Goal: Task Accomplishment & Management: Manage account settings

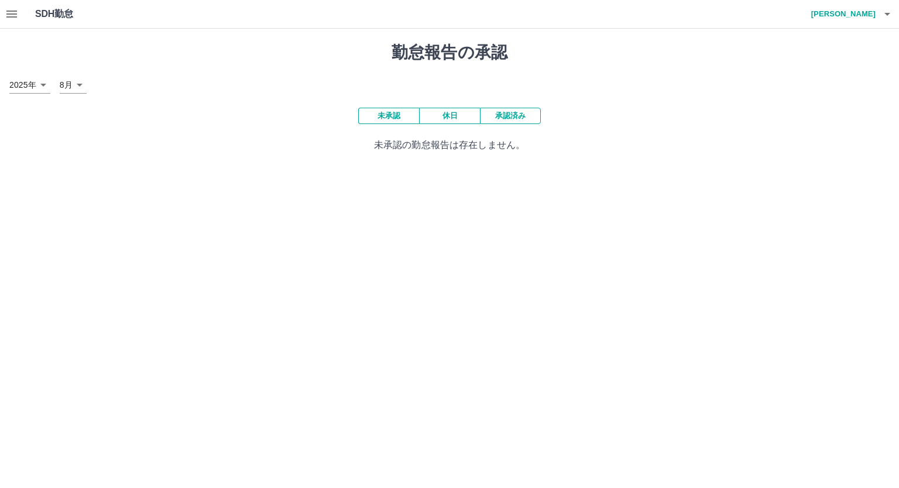
click at [16, 12] on icon "button" at bounding box center [12, 14] width 14 height 14
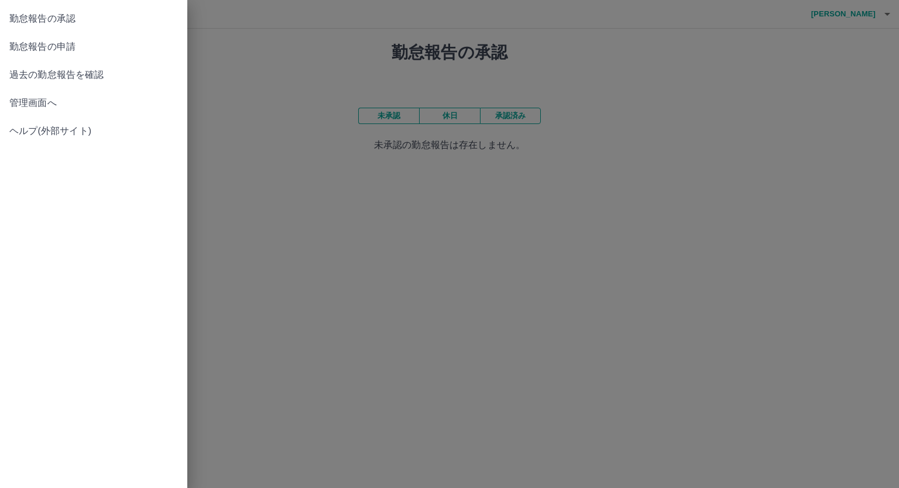
click at [42, 51] on span "勤怠報告の申請" at bounding box center [93, 47] width 169 height 14
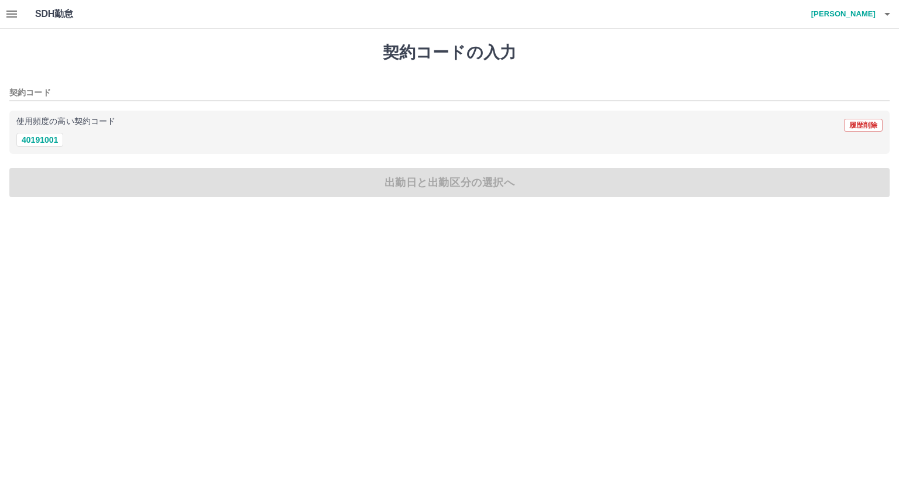
click at [11, 16] on icon "button" at bounding box center [11, 14] width 11 height 7
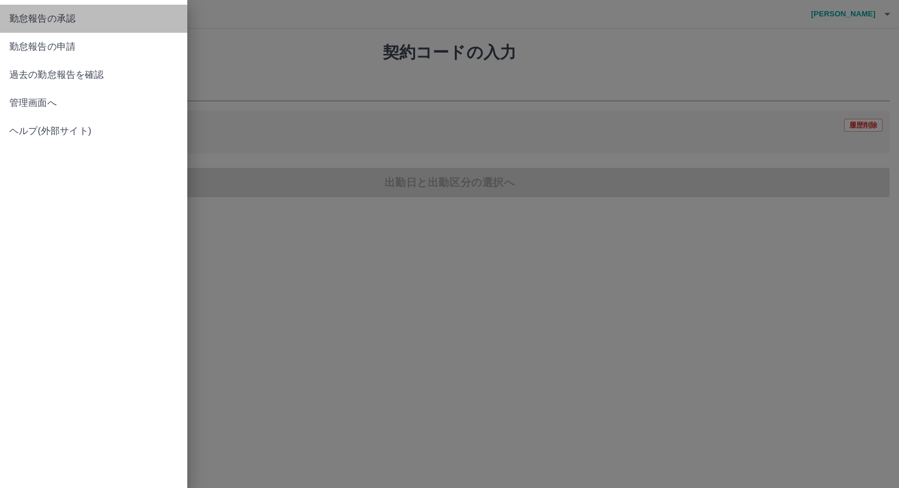
click at [44, 20] on span "勤怠報告の承認" at bounding box center [93, 19] width 169 height 14
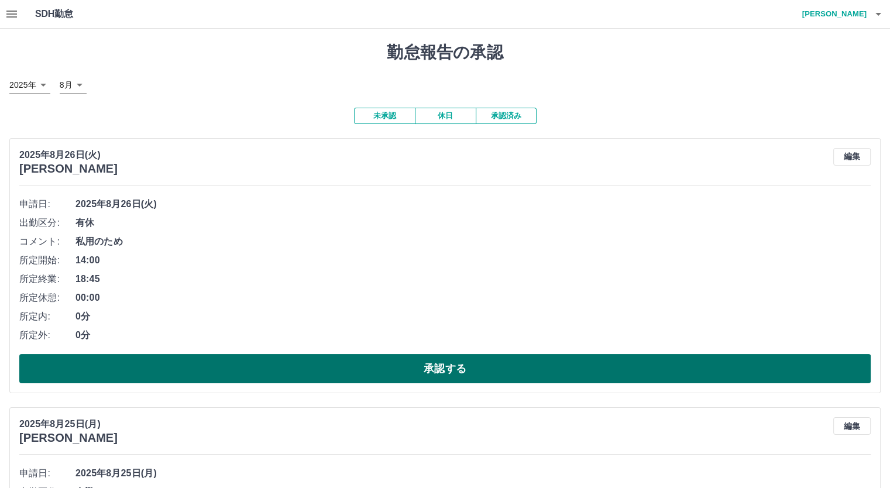
click at [378, 365] on button "承認する" at bounding box center [445, 368] width 852 height 29
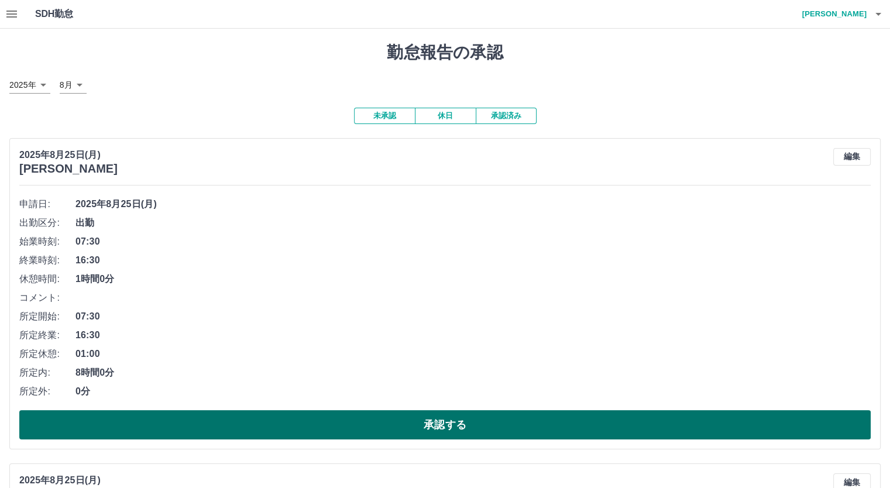
click at [243, 429] on button "承認する" at bounding box center [445, 424] width 852 height 29
click at [288, 420] on button "承認する" at bounding box center [445, 424] width 852 height 29
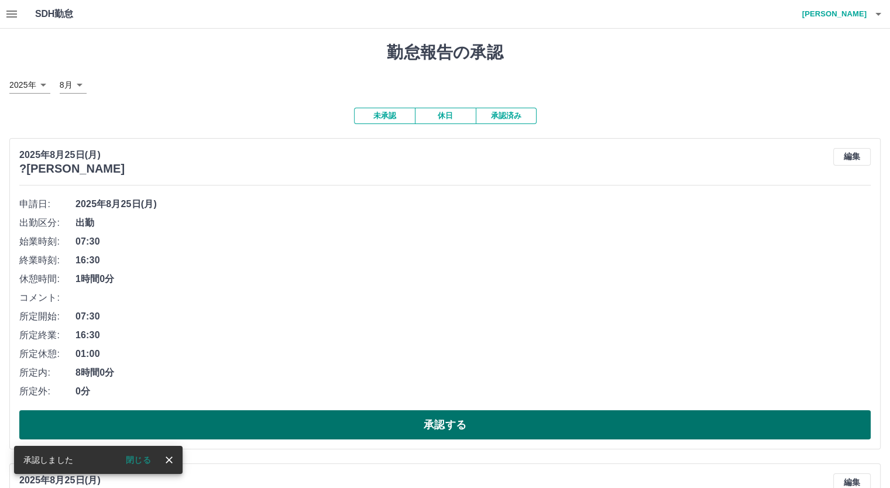
click at [329, 424] on button "承認する" at bounding box center [445, 424] width 852 height 29
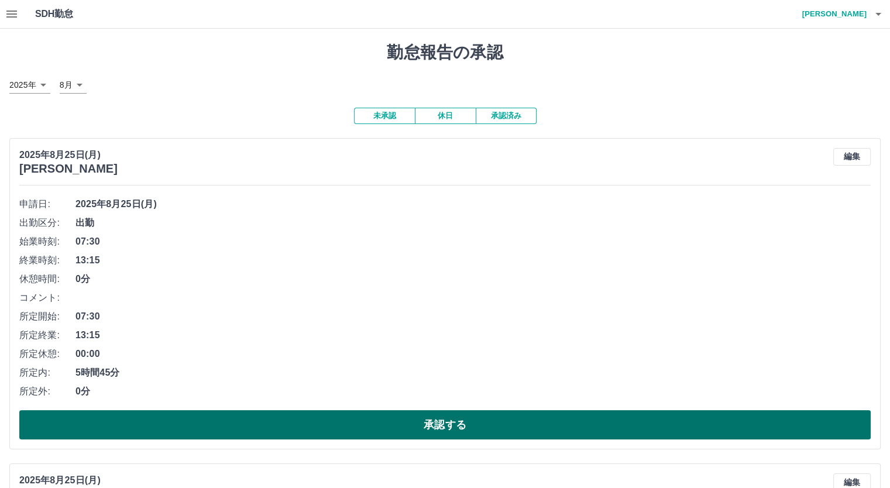
click at [309, 424] on button "承認する" at bounding box center [445, 424] width 852 height 29
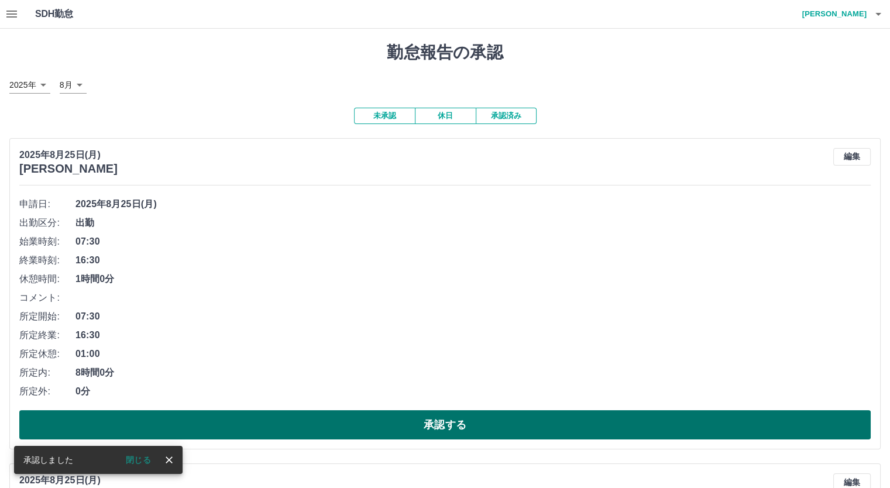
click at [327, 425] on button "承認する" at bounding box center [445, 424] width 852 height 29
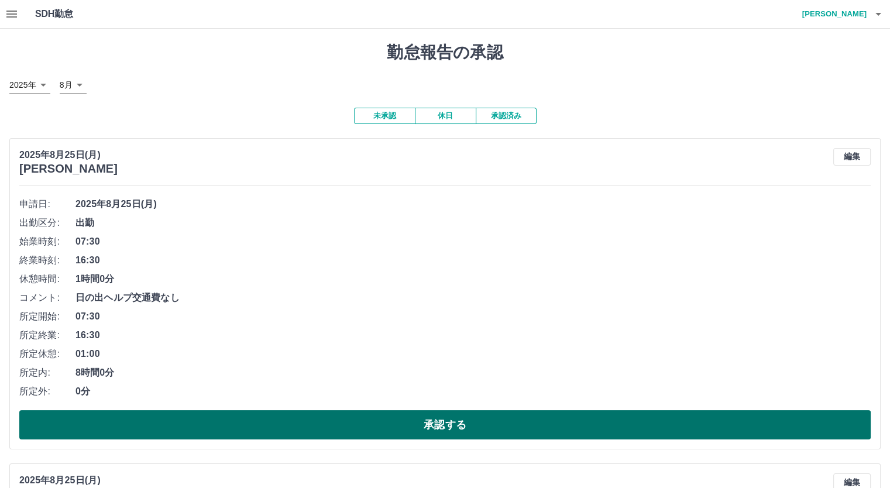
click at [408, 420] on button "承認する" at bounding box center [445, 424] width 852 height 29
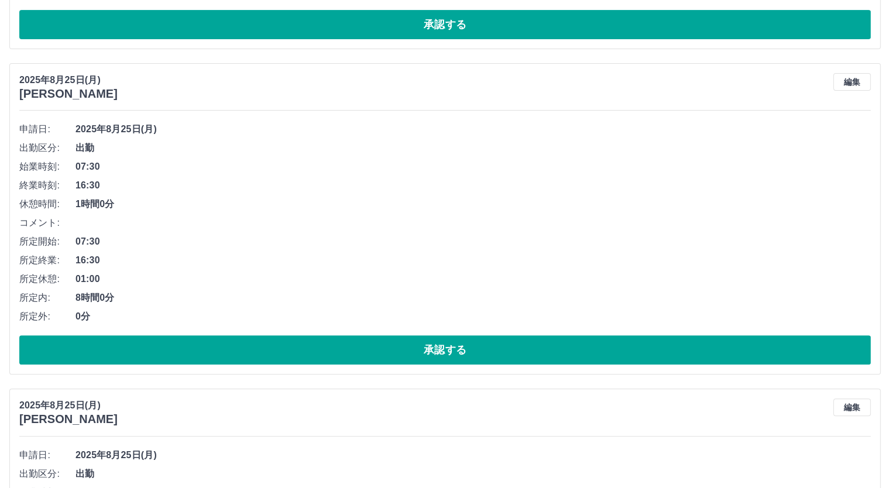
scroll to position [410, 0]
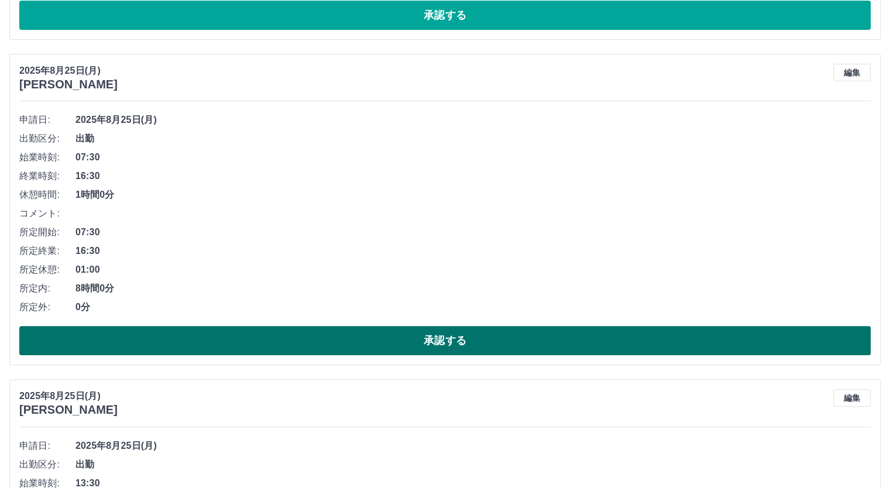
click at [400, 342] on button "承認する" at bounding box center [445, 340] width 852 height 29
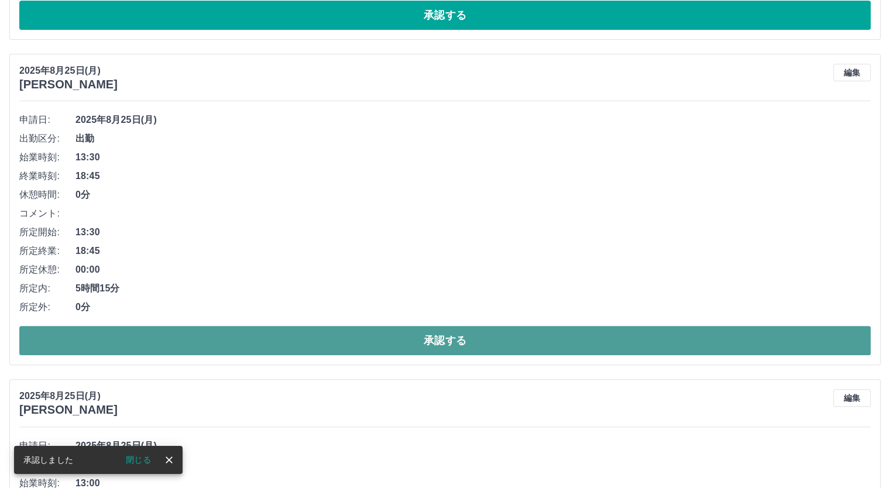
click at [425, 338] on button "承認する" at bounding box center [445, 340] width 852 height 29
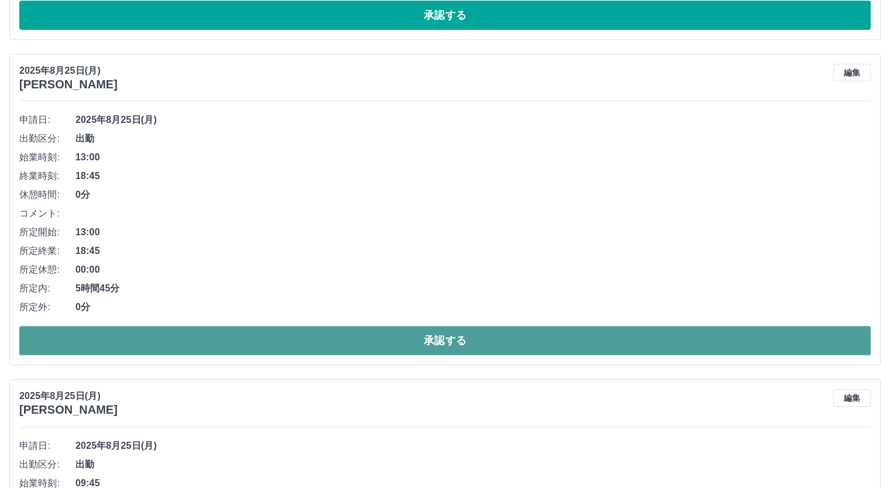
click at [399, 338] on button "承認する" at bounding box center [445, 340] width 852 height 29
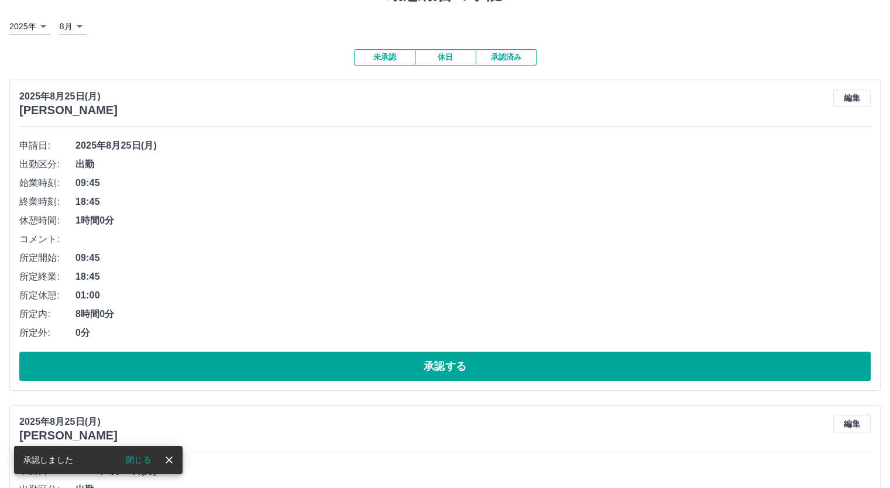
scroll to position [59, 0]
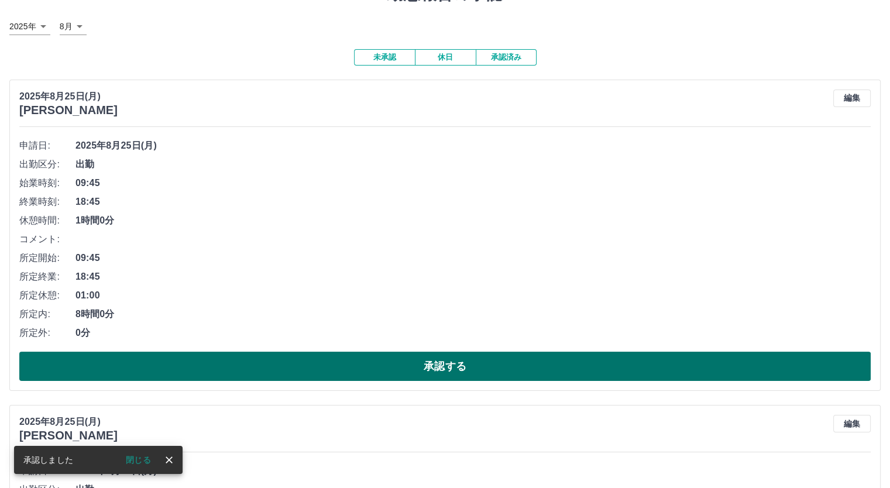
click at [463, 363] on button "承認する" at bounding box center [445, 366] width 852 height 29
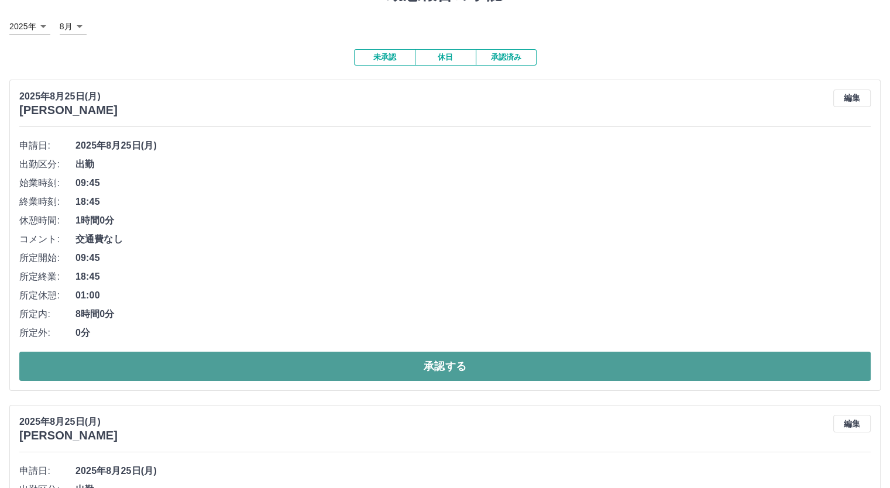
click at [466, 369] on button "承認する" at bounding box center [445, 366] width 852 height 29
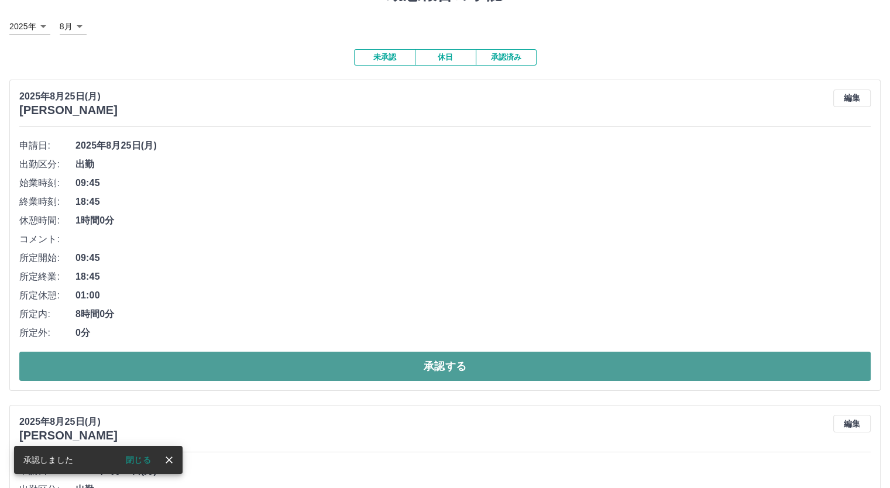
click at [461, 362] on button "承認する" at bounding box center [445, 366] width 852 height 29
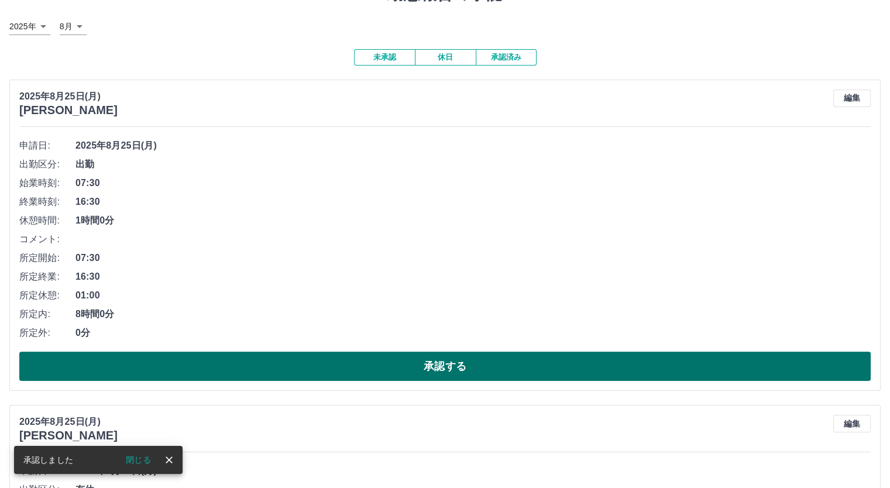
click at [468, 365] on button "承認する" at bounding box center [445, 366] width 852 height 29
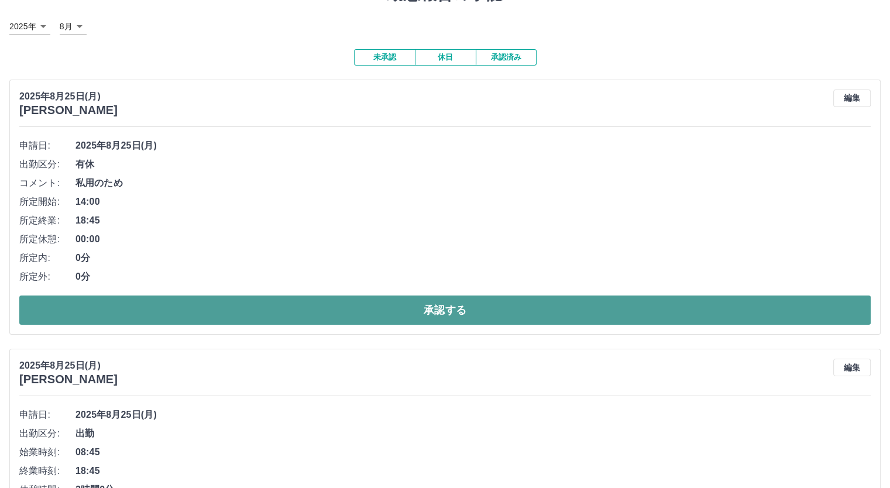
click at [441, 305] on button "承認する" at bounding box center [445, 310] width 852 height 29
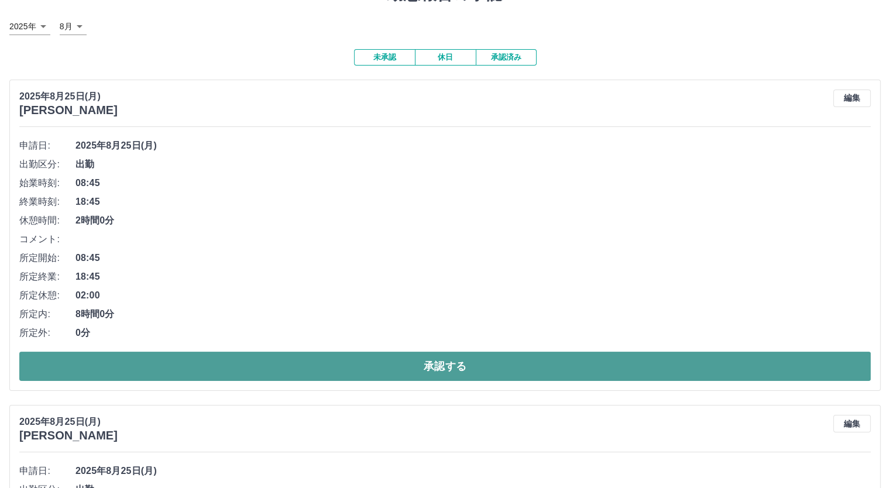
click at [439, 362] on button "承認する" at bounding box center [445, 366] width 852 height 29
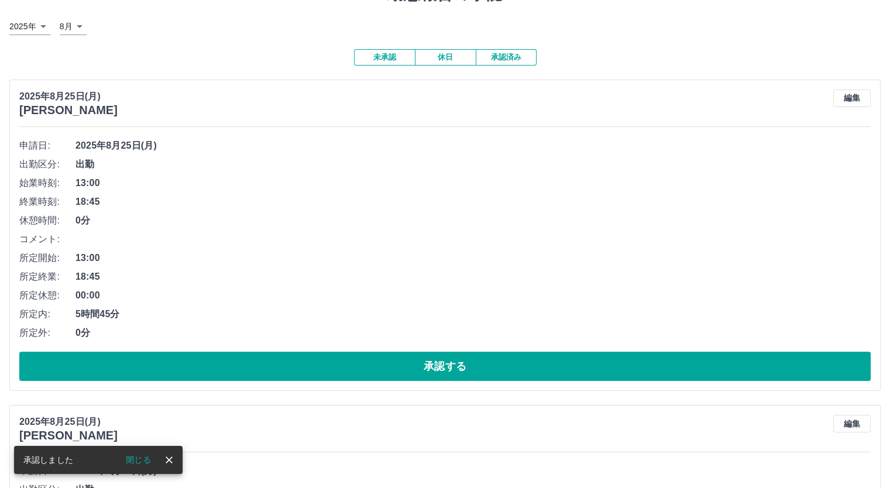
click at [437, 363] on button "承認する" at bounding box center [445, 366] width 852 height 29
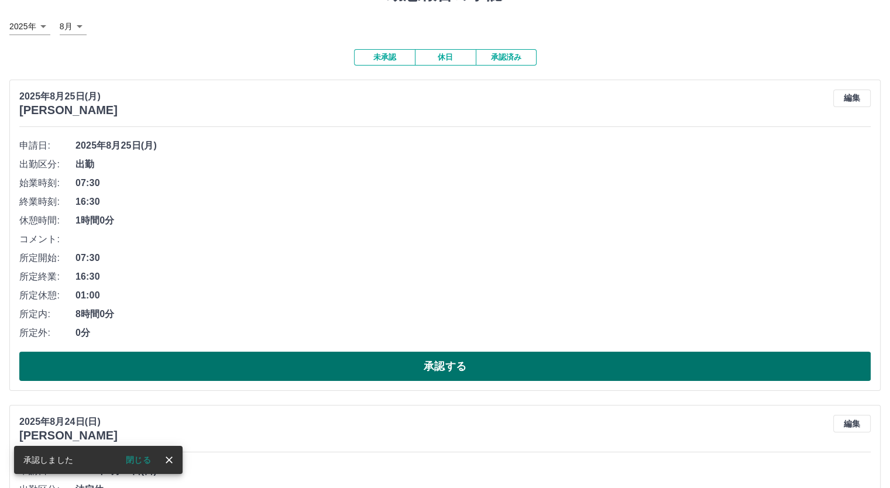
click at [431, 367] on button "承認する" at bounding box center [445, 366] width 852 height 29
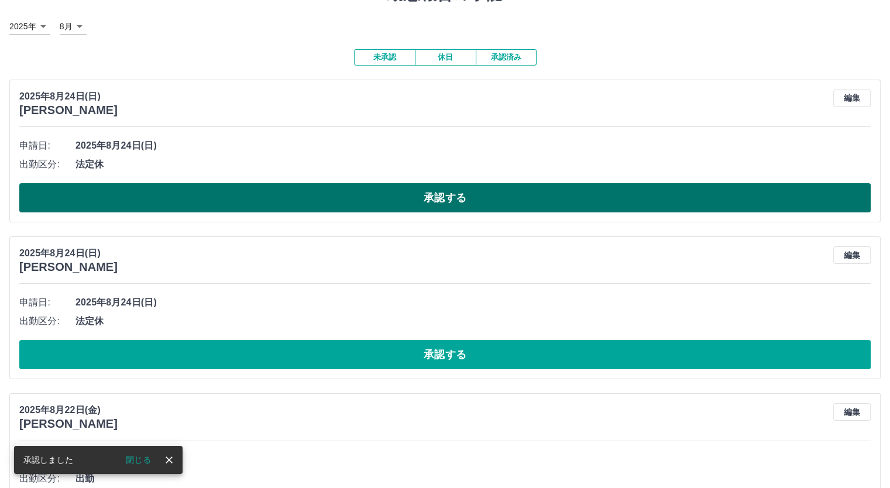
click at [379, 190] on button "承認する" at bounding box center [445, 197] width 852 height 29
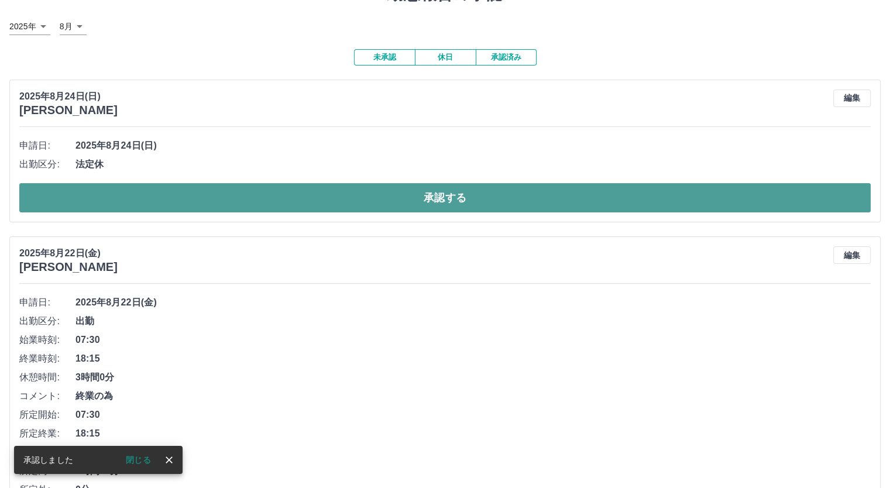
click at [403, 204] on button "承認する" at bounding box center [445, 197] width 852 height 29
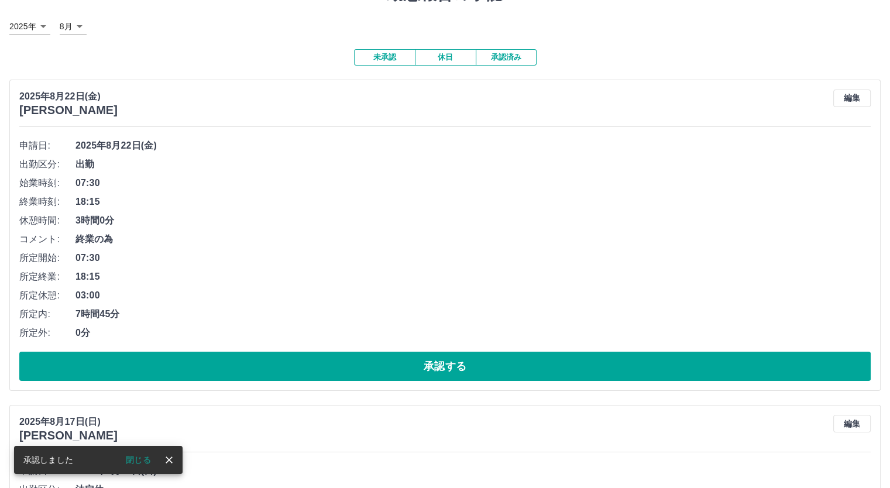
click at [856, 94] on button "編集" at bounding box center [851, 99] width 37 height 18
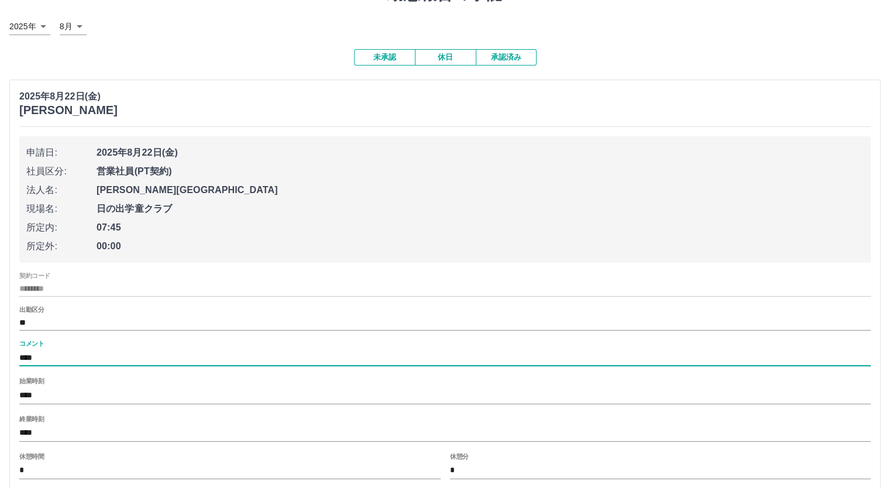
click at [221, 363] on input "****" at bounding box center [445, 357] width 852 height 17
type input "*"
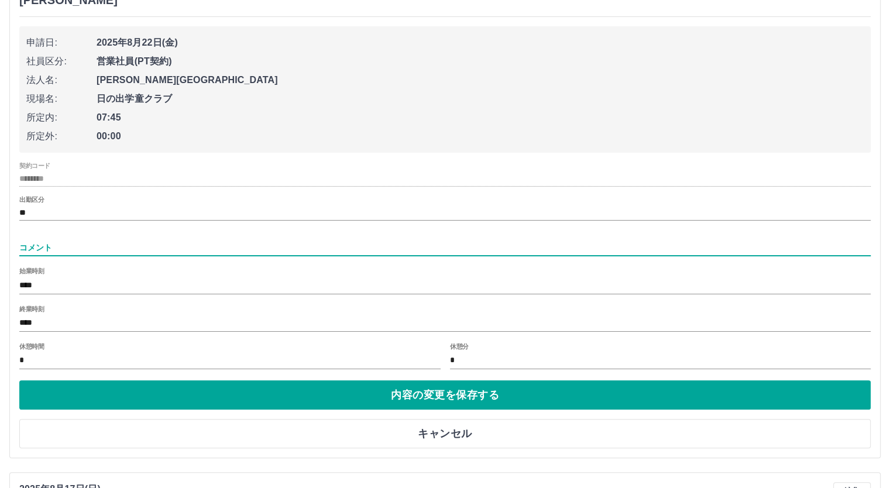
scroll to position [176, 0]
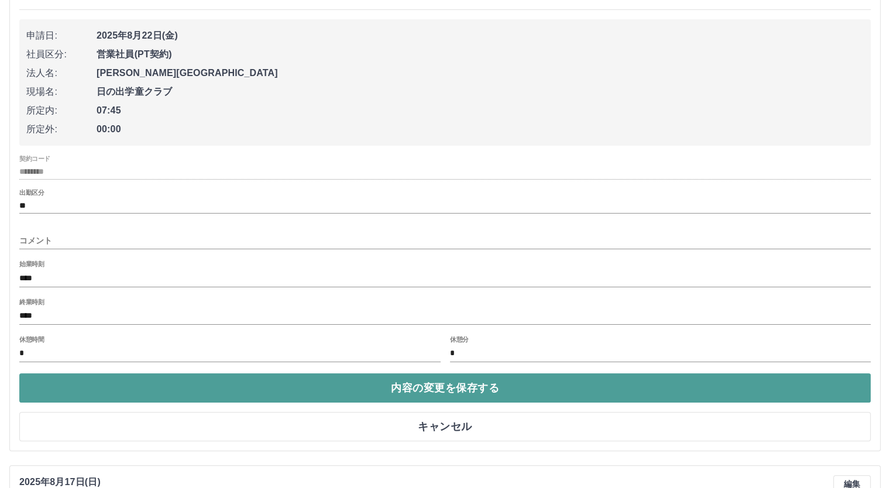
click at [286, 385] on button "内容の変更を保存する" at bounding box center [445, 387] width 852 height 29
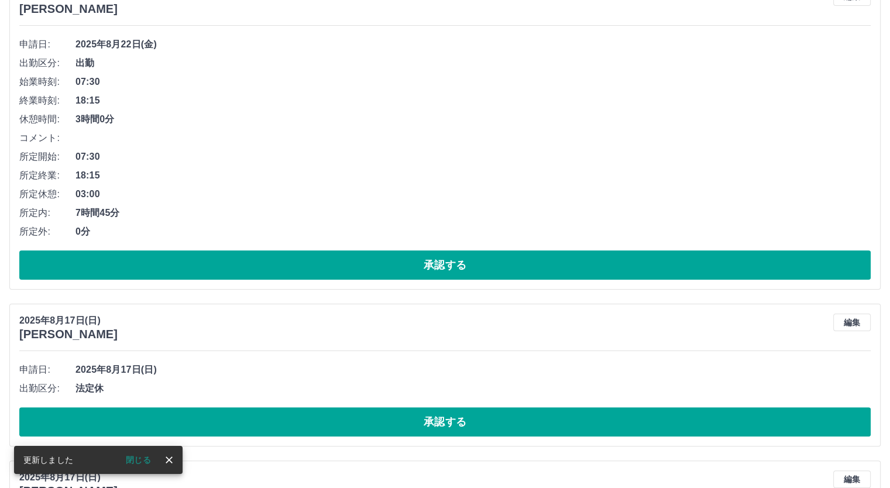
scroll to position [117, 0]
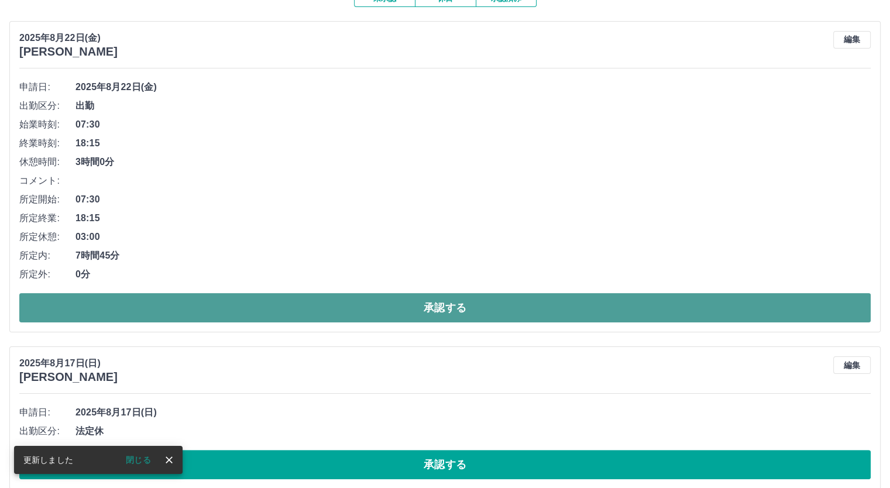
click at [410, 306] on button "承認する" at bounding box center [445, 307] width 852 height 29
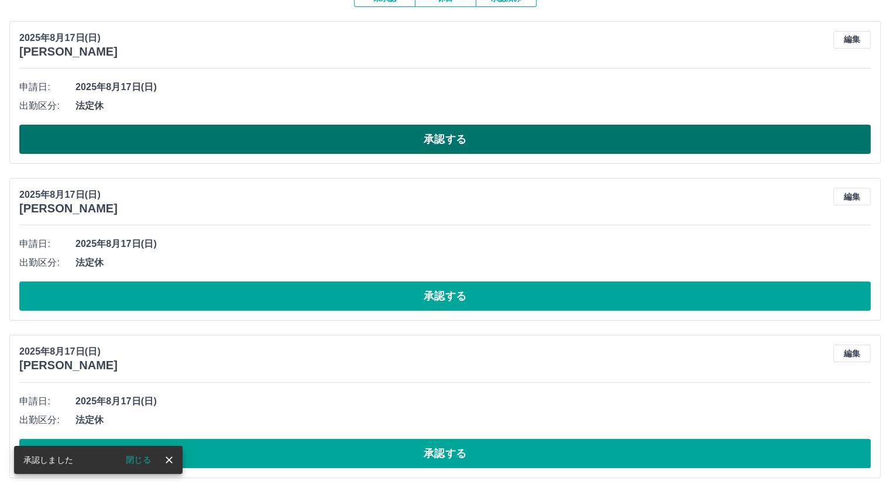
click at [396, 145] on button "承認する" at bounding box center [445, 139] width 852 height 29
click at [396, 141] on button "承認する" at bounding box center [445, 139] width 852 height 29
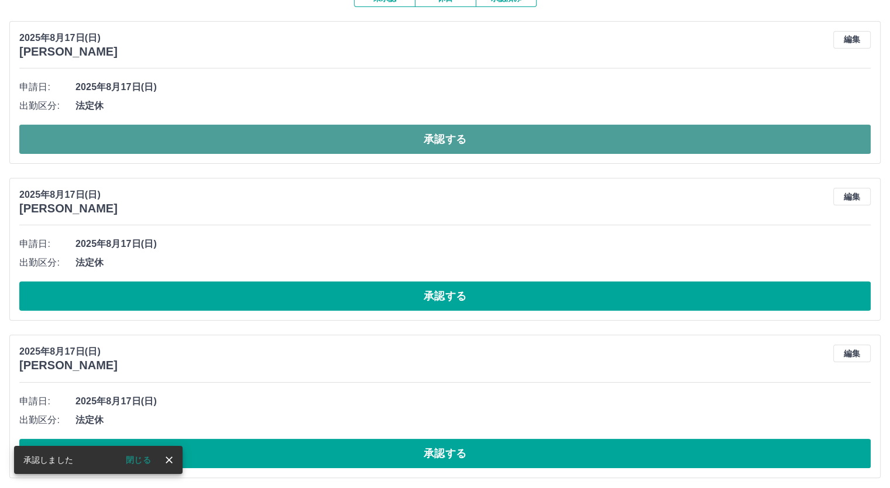
click at [386, 147] on button "承認する" at bounding box center [445, 139] width 852 height 29
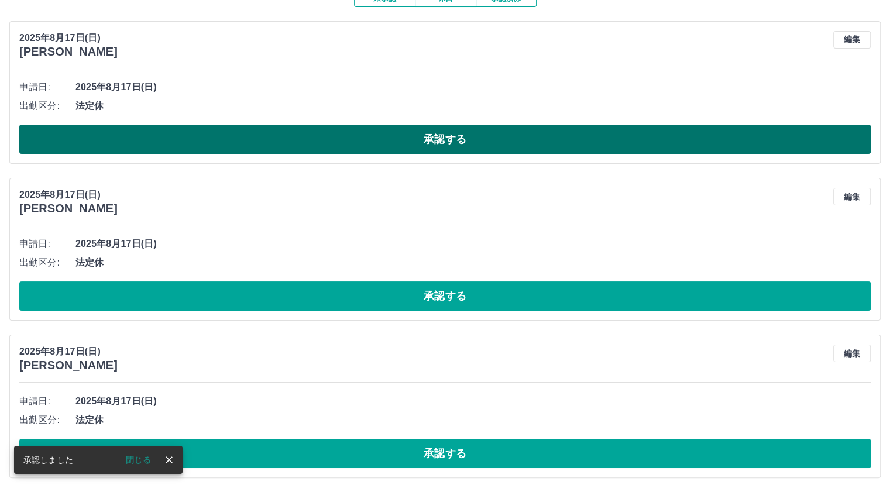
click at [393, 143] on button "承認する" at bounding box center [445, 139] width 852 height 29
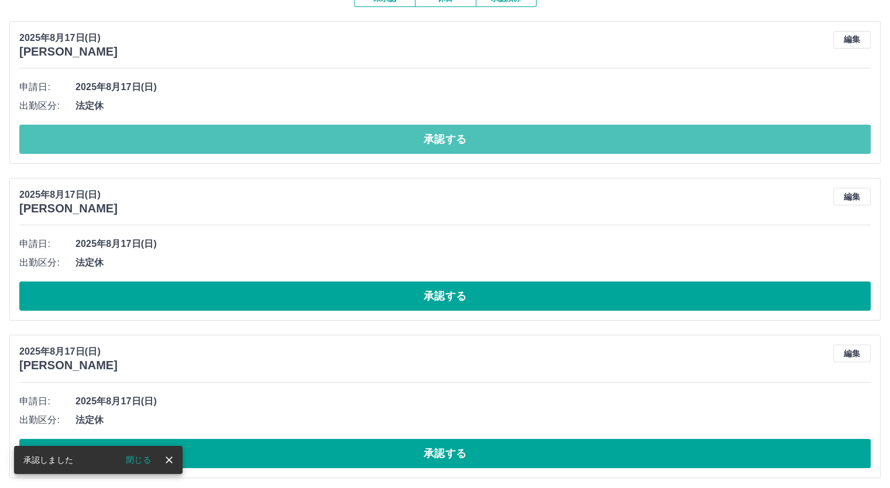
click at [387, 141] on button "承認する" at bounding box center [445, 139] width 852 height 29
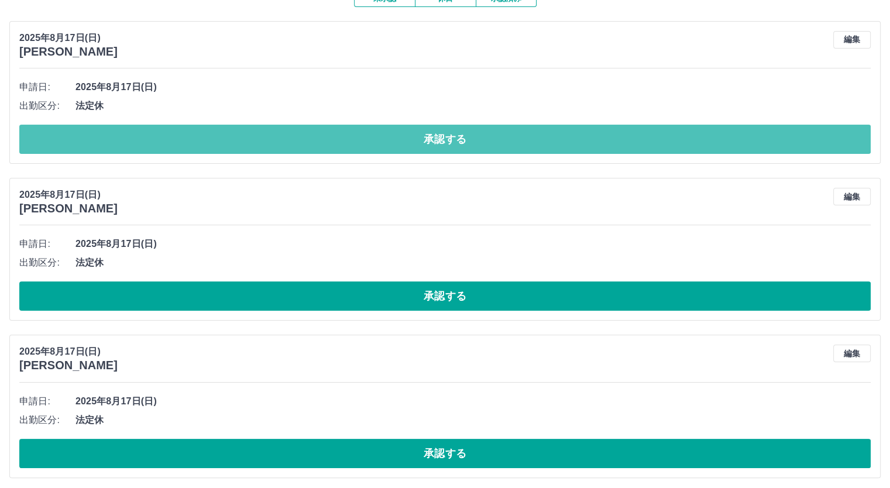
click at [384, 141] on button "承認する" at bounding box center [445, 139] width 852 height 29
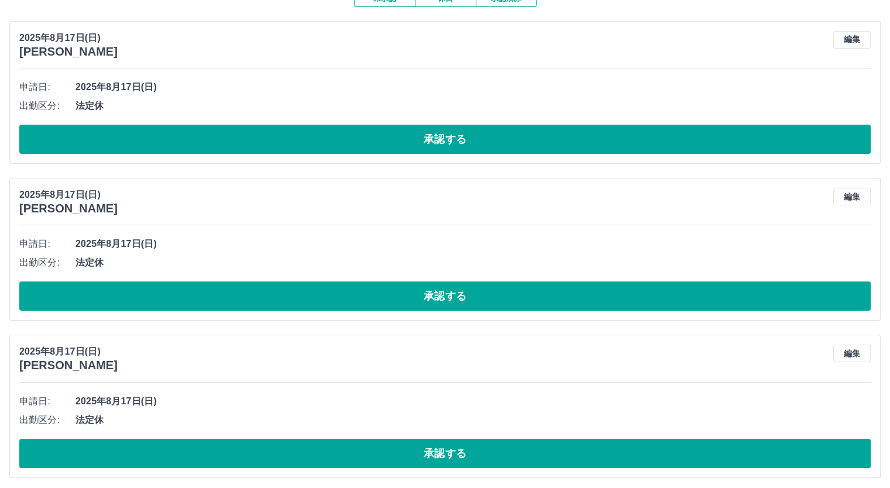
click at [384, 141] on button "承認する" at bounding box center [445, 139] width 852 height 29
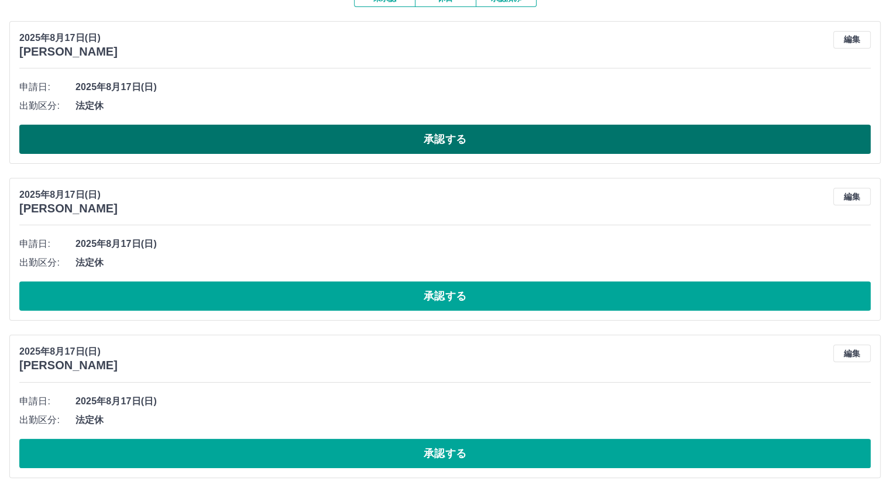
drag, startPoint x: 384, startPoint y: 141, endPoint x: 386, endPoint y: 147, distance: 6.1
click at [386, 146] on button "承認する" at bounding box center [445, 139] width 852 height 29
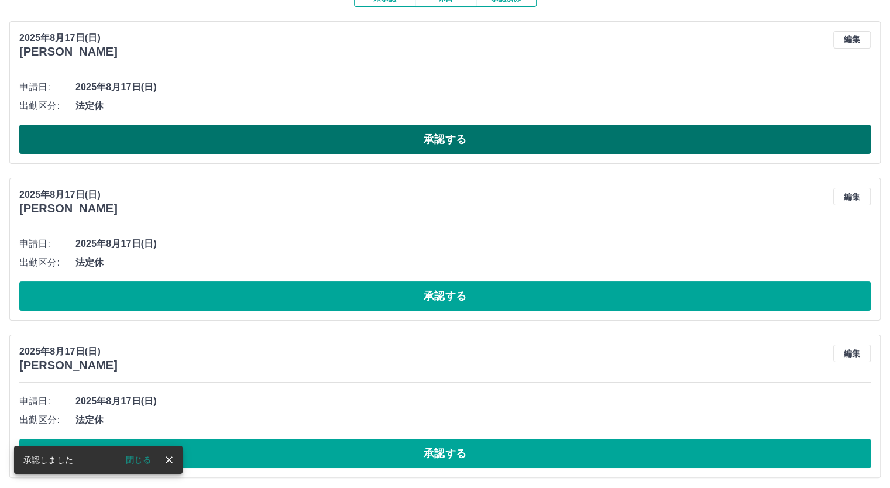
click at [407, 146] on button "承認する" at bounding box center [445, 139] width 852 height 29
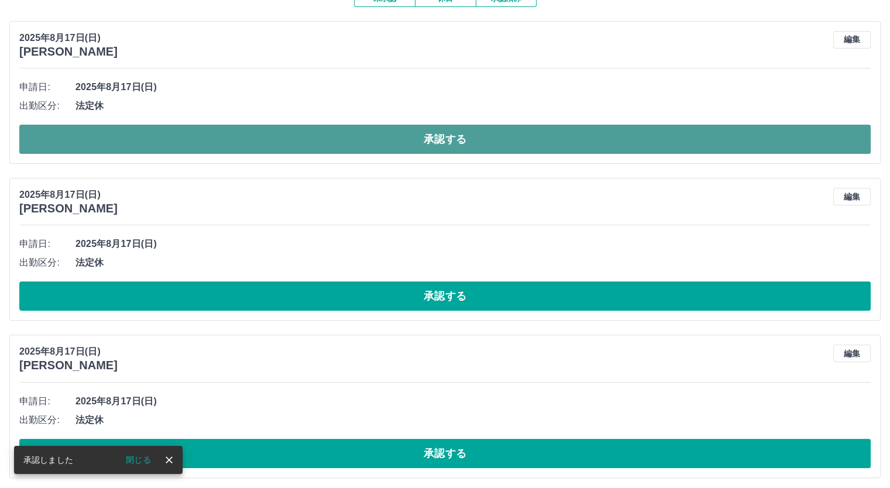
click at [415, 142] on button "承認する" at bounding box center [445, 139] width 852 height 29
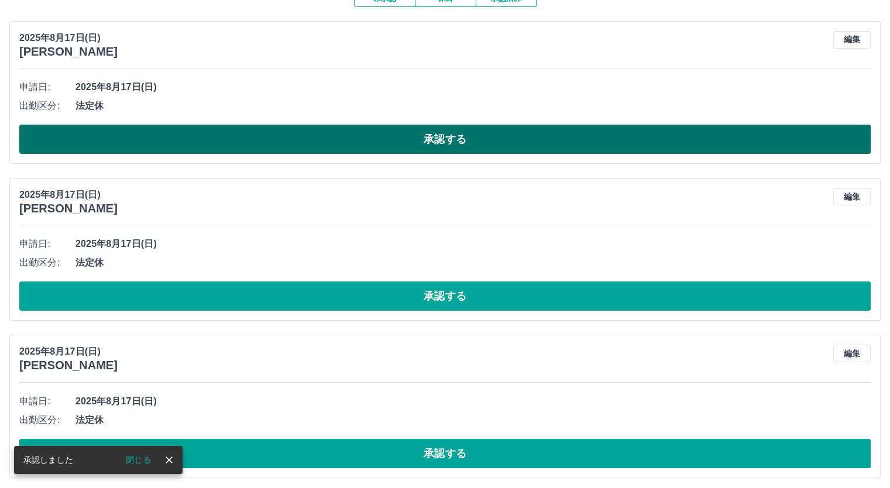
click at [420, 140] on button "承認する" at bounding box center [445, 139] width 852 height 29
click at [423, 143] on button "承認する" at bounding box center [445, 139] width 852 height 29
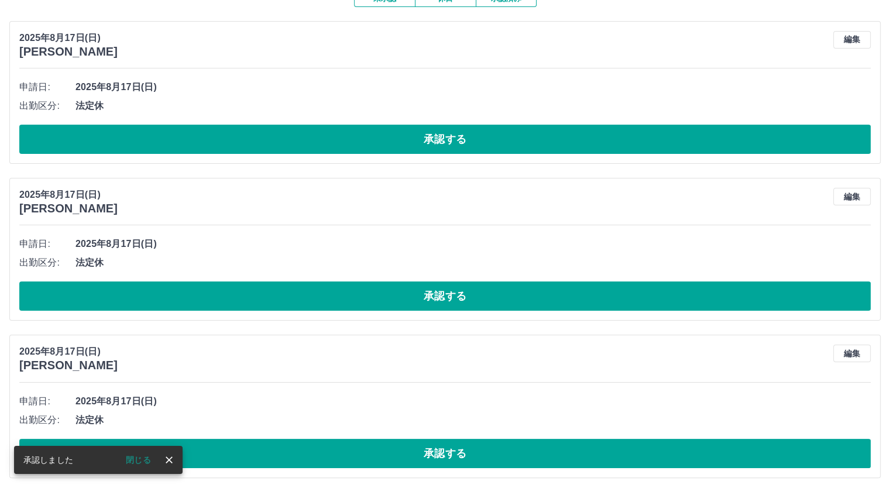
click at [416, 142] on button "承認する" at bounding box center [445, 139] width 852 height 29
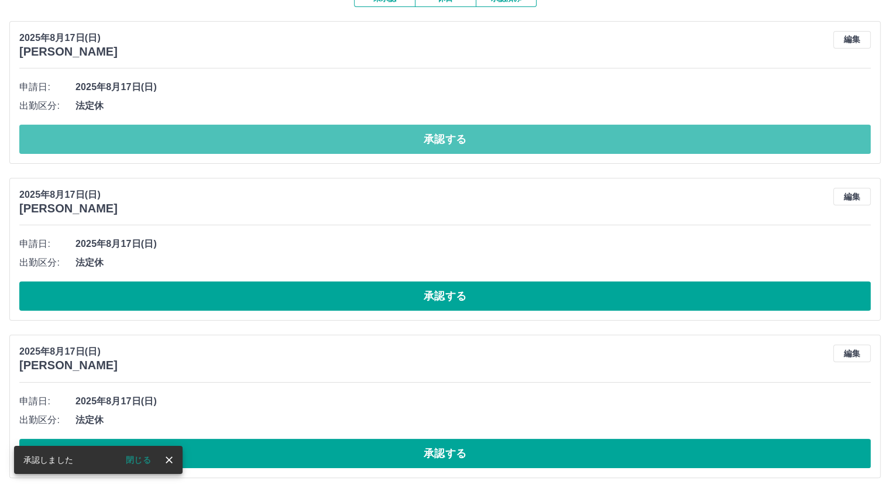
click at [416, 142] on button "承認する" at bounding box center [445, 139] width 852 height 29
click at [431, 143] on button "承認する" at bounding box center [445, 139] width 852 height 29
click at [431, 137] on button "承認する" at bounding box center [445, 139] width 852 height 29
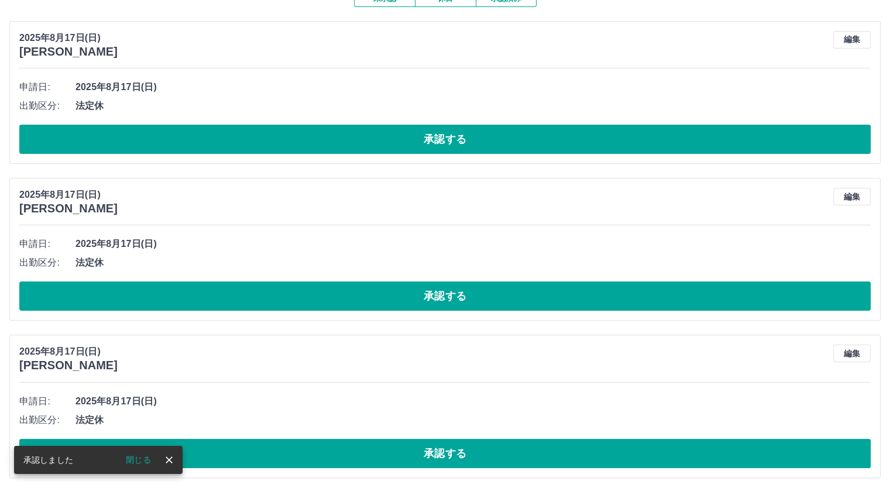
click at [441, 146] on button "承認する" at bounding box center [445, 139] width 852 height 29
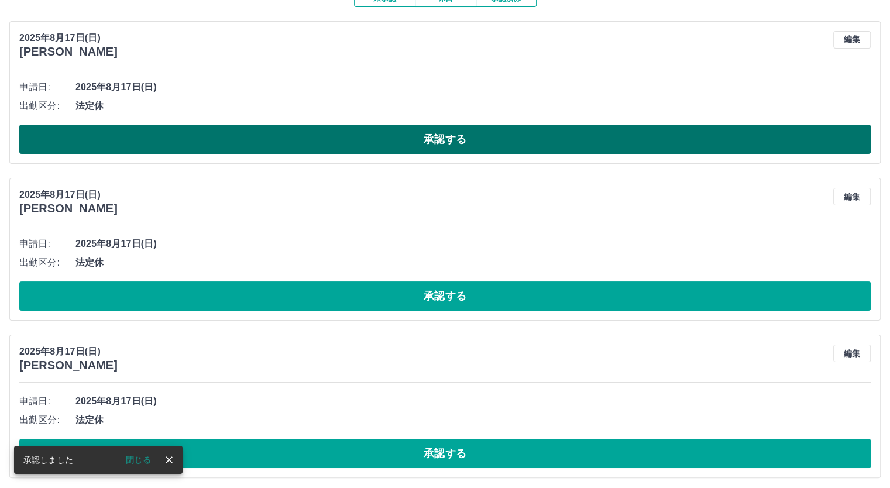
click at [424, 150] on button "承認する" at bounding box center [445, 139] width 852 height 29
click at [417, 144] on button "承認する" at bounding box center [445, 139] width 852 height 29
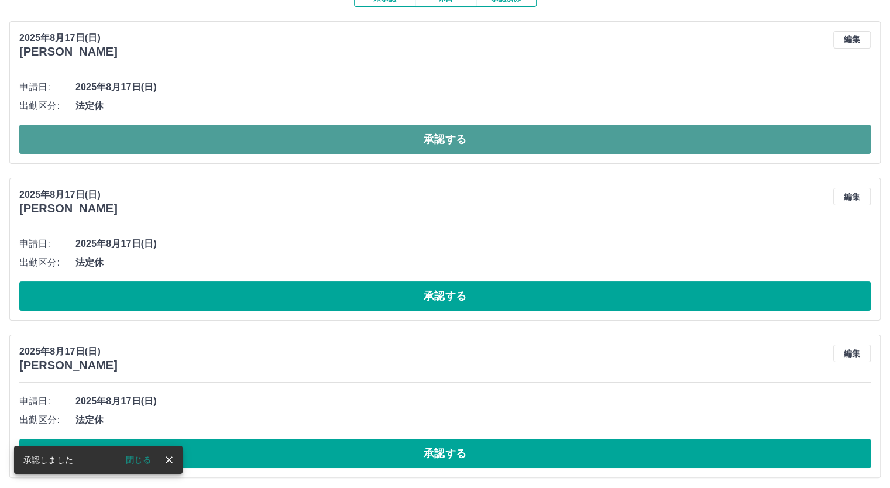
click at [417, 143] on button "承認する" at bounding box center [445, 139] width 852 height 29
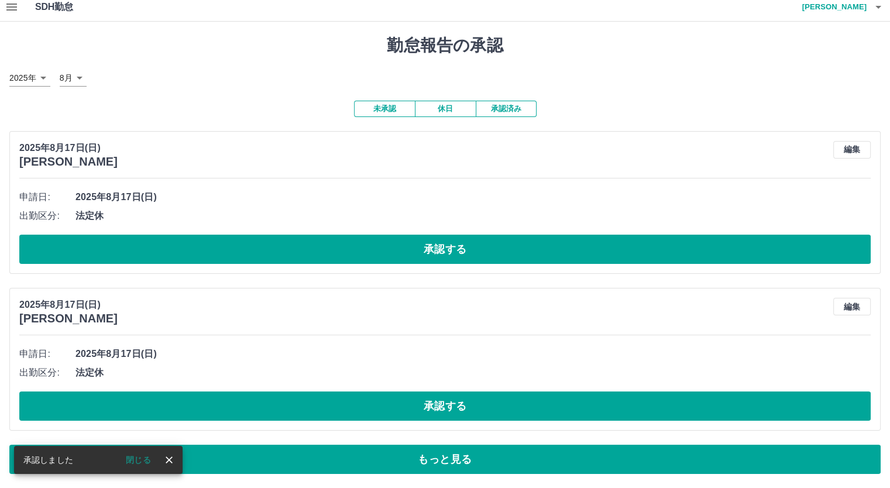
scroll to position [7, 0]
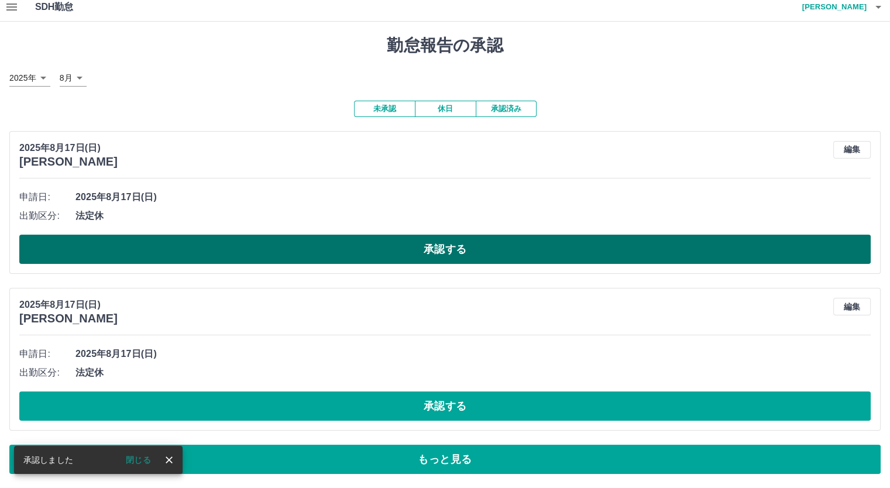
click at [424, 248] on button "承認する" at bounding box center [445, 249] width 852 height 29
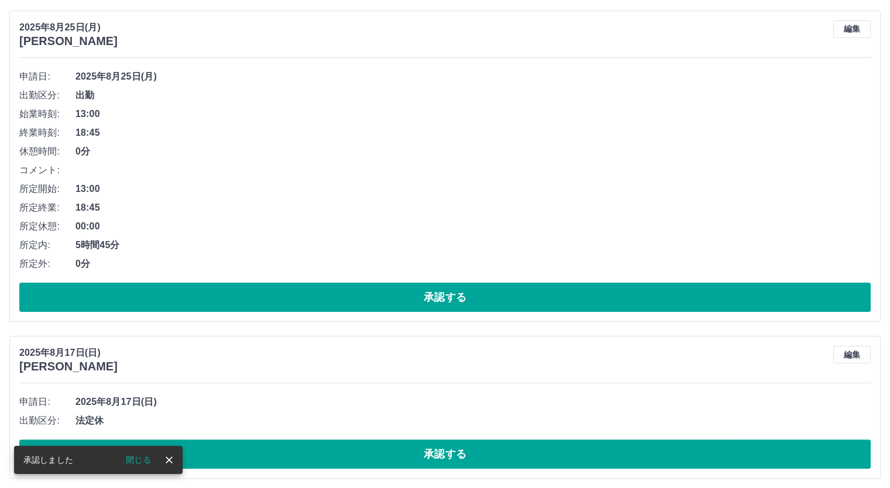
scroll to position [133, 0]
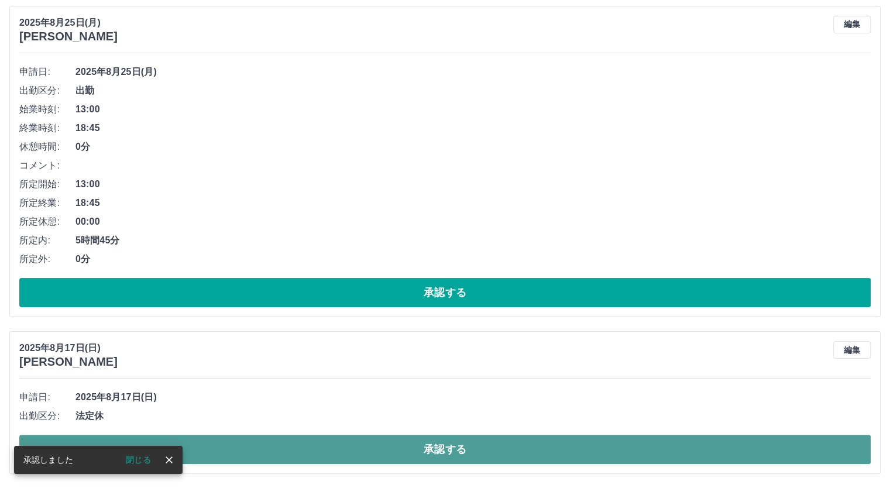
click at [462, 441] on button "承認する" at bounding box center [445, 449] width 852 height 29
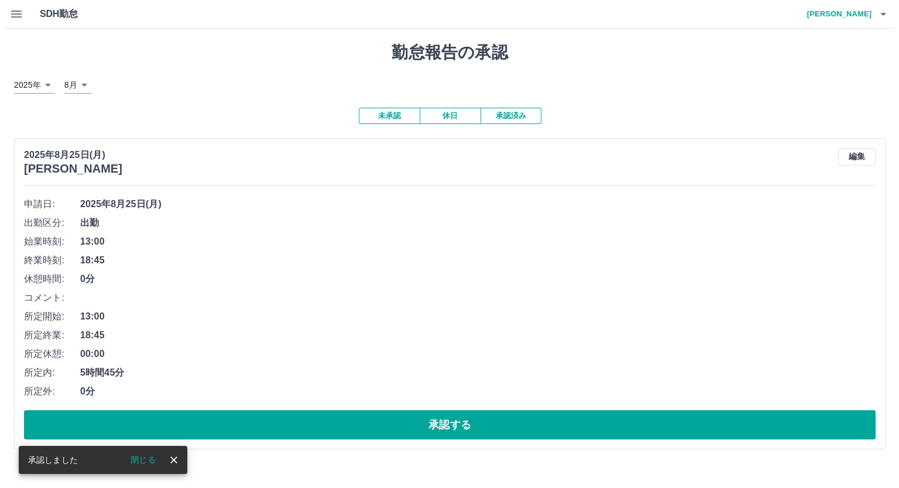
scroll to position [0, 0]
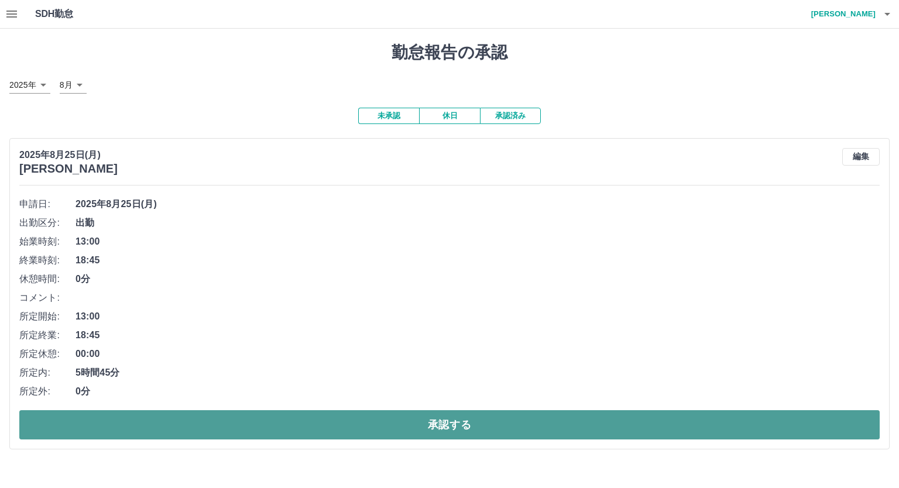
click at [432, 418] on button "承認する" at bounding box center [449, 424] width 860 height 29
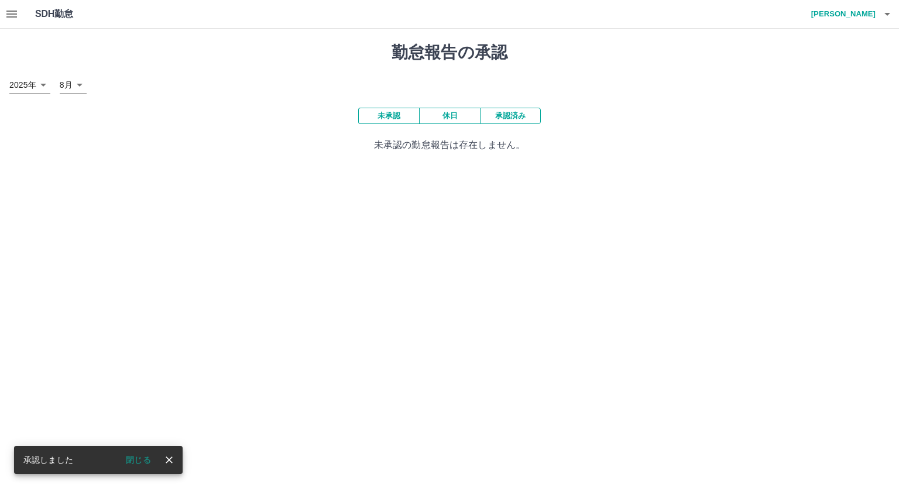
click at [8, 11] on icon "button" at bounding box center [12, 14] width 14 height 14
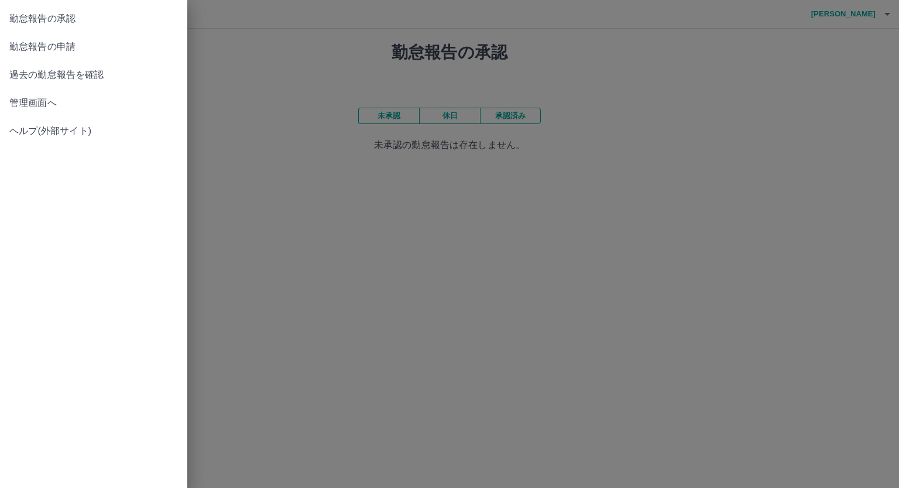
click at [42, 100] on span "管理画面へ" at bounding box center [93, 103] width 169 height 14
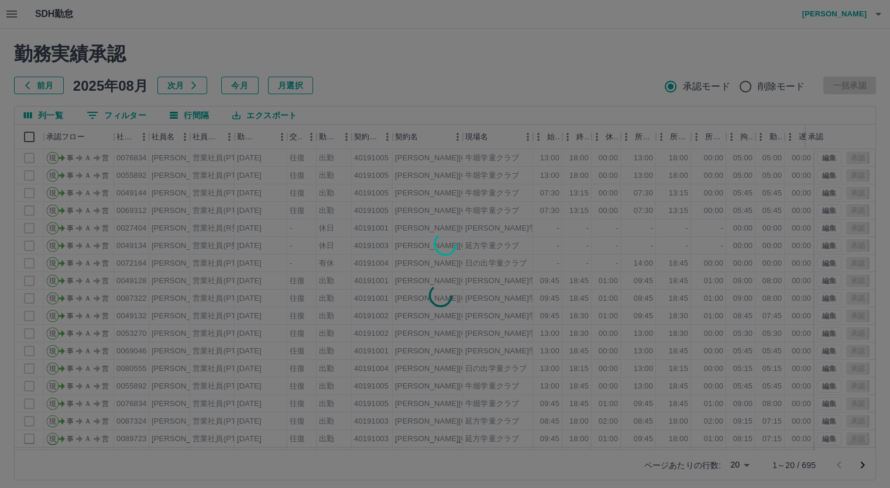
click at [130, 113] on div at bounding box center [445, 244] width 890 height 488
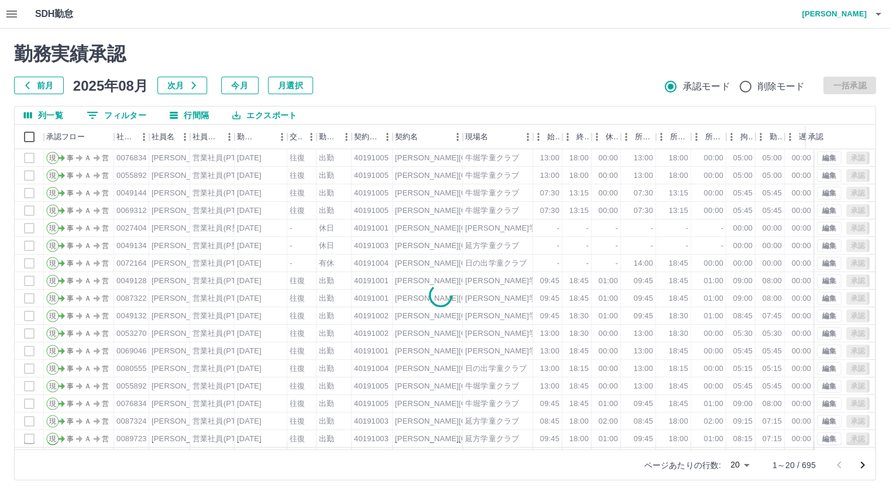
click at [129, 113] on button "0 フィルター" at bounding box center [116, 116] width 78 height 18
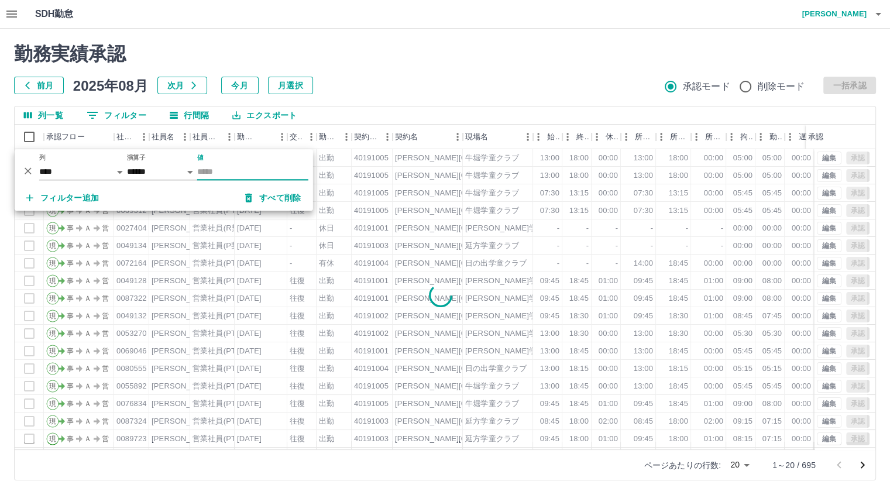
click at [228, 173] on input "値" at bounding box center [252, 171] width 111 height 17
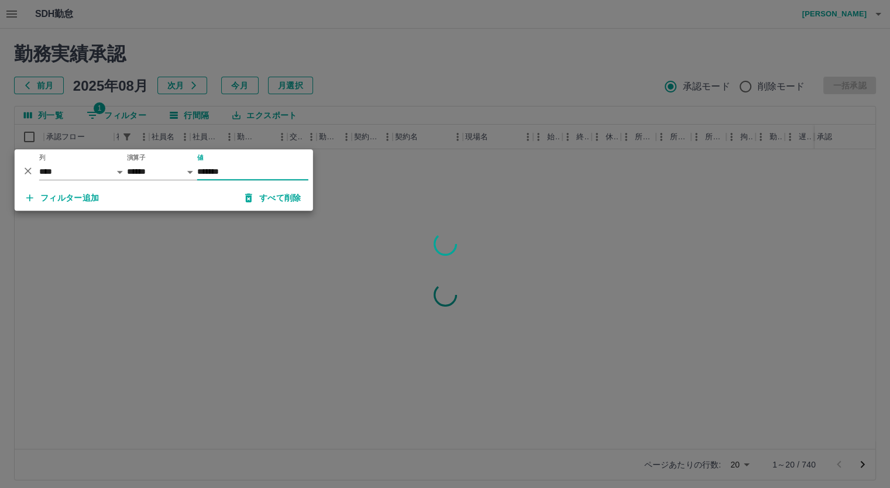
type input "*******"
click at [402, 171] on div at bounding box center [445, 244] width 890 height 488
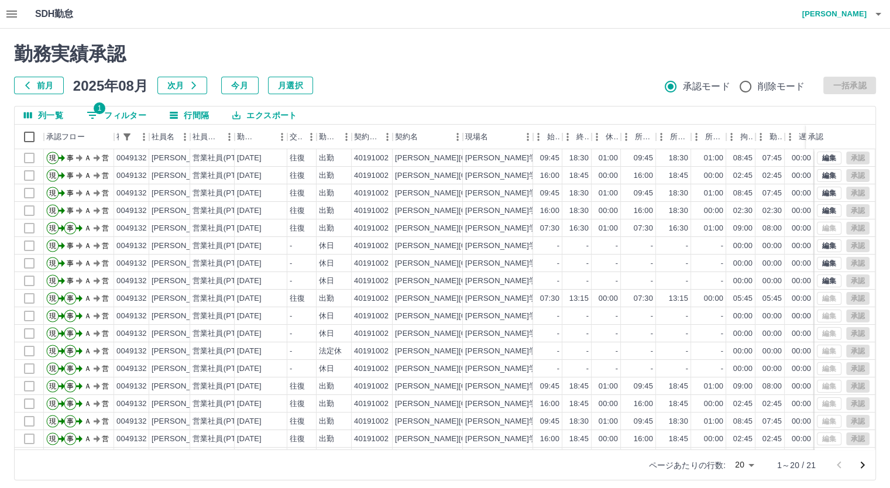
click at [14, 13] on icon "button" at bounding box center [11, 14] width 11 height 7
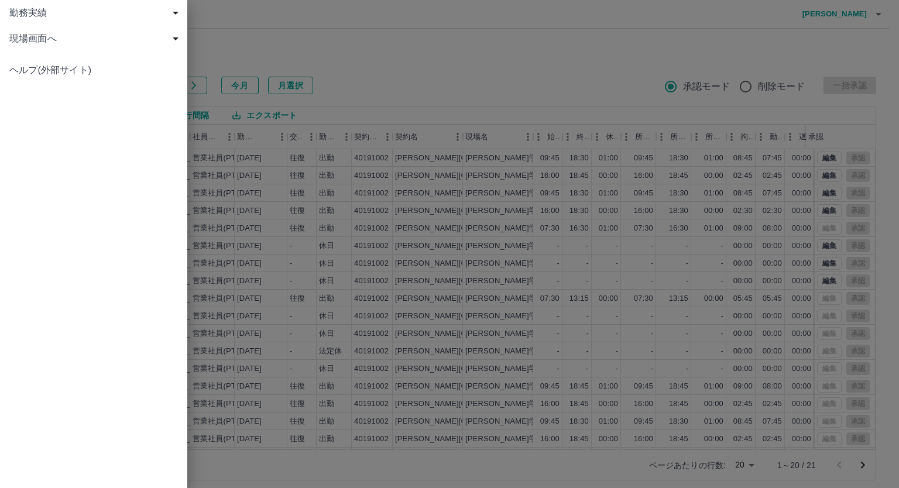
click at [25, 19] on span "勤務実績" at bounding box center [95, 13] width 173 height 14
click at [36, 91] on span "現場画面へ" at bounding box center [95, 90] width 173 height 14
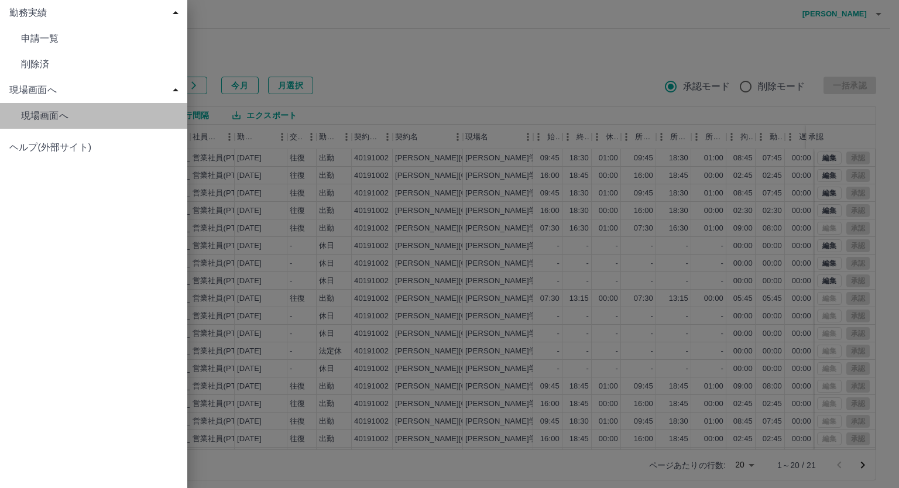
click at [37, 46] on span "現場画面へ" at bounding box center [99, 39] width 157 height 14
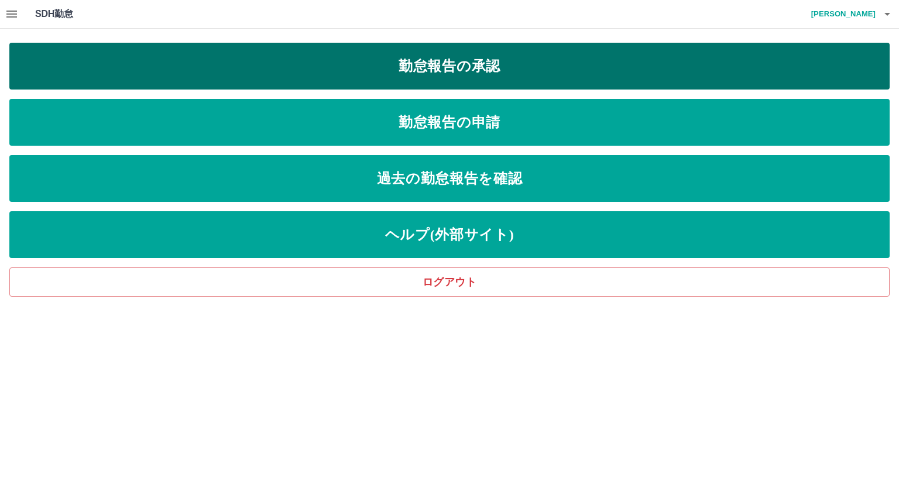
click at [201, 70] on link "勤怠報告の承認" at bounding box center [449, 66] width 880 height 47
